Goal: Information Seeking & Learning: Check status

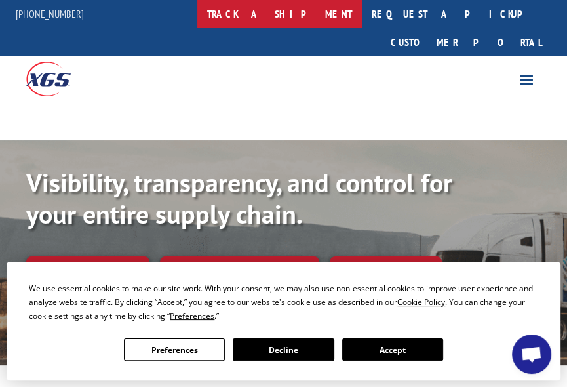
click at [332, 11] on link "track a shipment" at bounding box center [279, 14] width 165 height 28
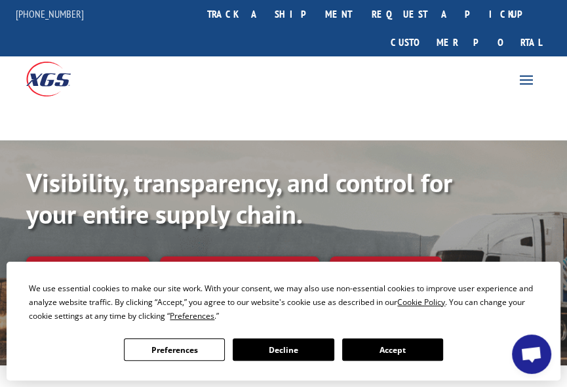
scroll to position [87, 0]
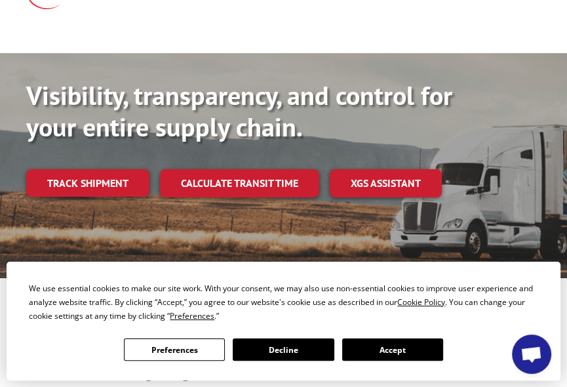
click at [380, 346] on button "Accept" at bounding box center [392, 349] width 101 height 22
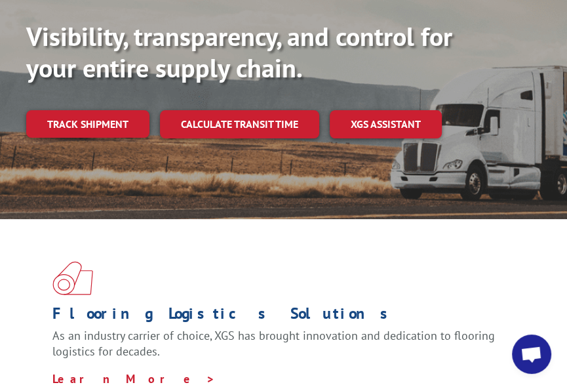
scroll to position [0, 0]
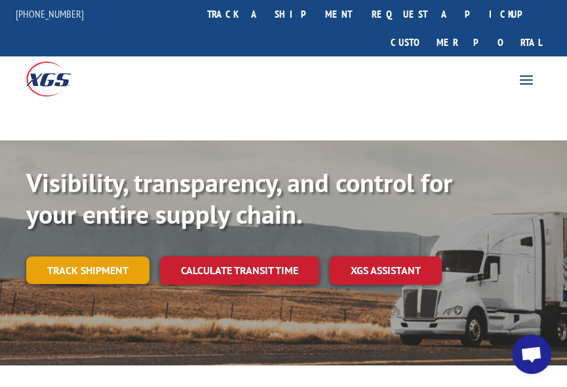
click at [88, 256] on link "Track shipment" at bounding box center [87, 270] width 123 height 28
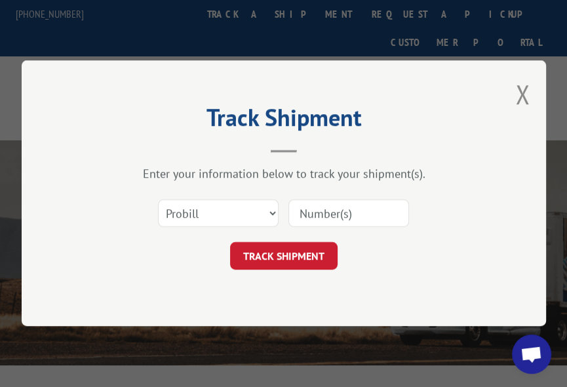
click at [340, 213] on input at bounding box center [349, 214] width 121 height 28
paste input "17587834"
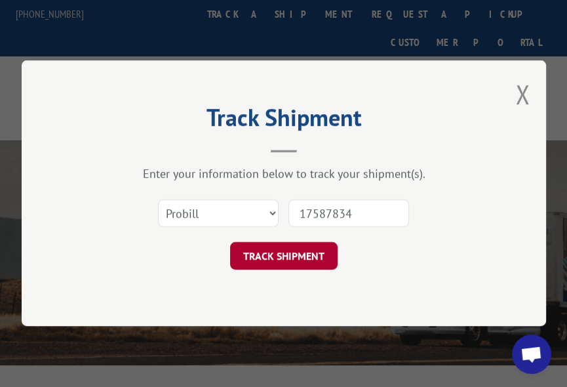
type input "17587834"
click at [308, 258] on button "TRACK SHIPMENT" at bounding box center [284, 257] width 108 height 28
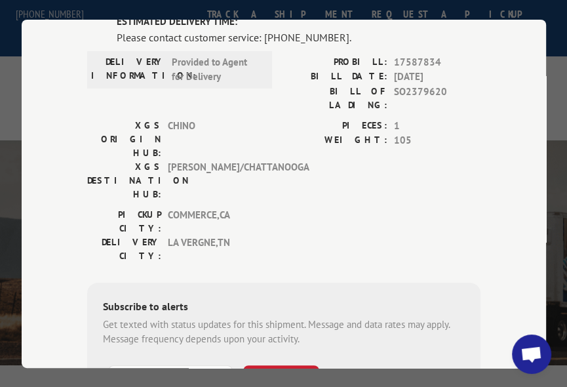
scroll to position [31, 0]
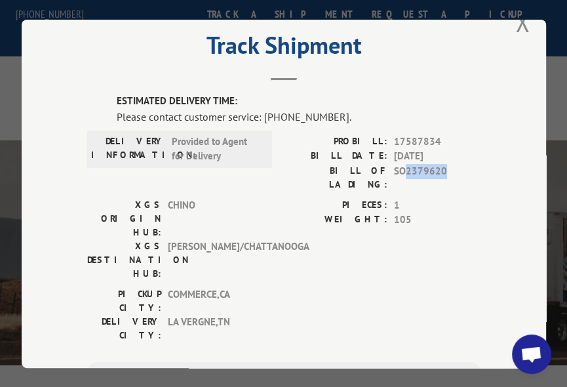
drag, startPoint x: 402, startPoint y: 166, endPoint x: 441, endPoint y: 167, distance: 38.7
click at [441, 167] on span "SO2379620" at bounding box center [437, 177] width 87 height 28
copy span "2379620"
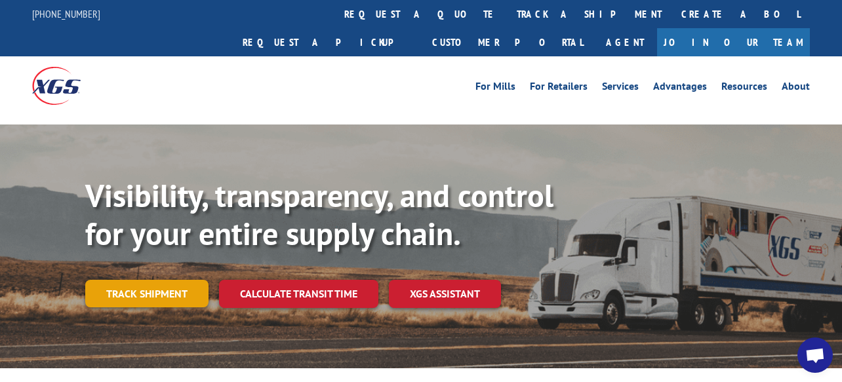
click at [157, 280] on link "Track shipment" at bounding box center [146, 294] width 123 height 28
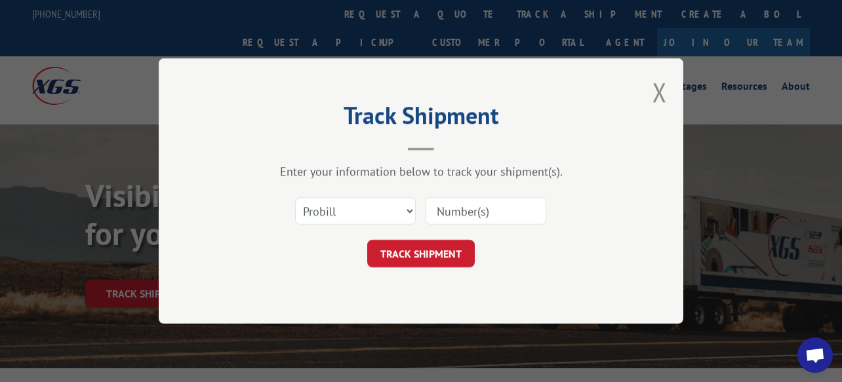
click at [435, 205] on input at bounding box center [486, 211] width 121 height 28
paste input "17554298"
type input "17554298"
click at [438, 247] on button "TRACK SHIPMENT" at bounding box center [421, 254] width 108 height 28
